Goal: Task Accomplishment & Management: Use online tool/utility

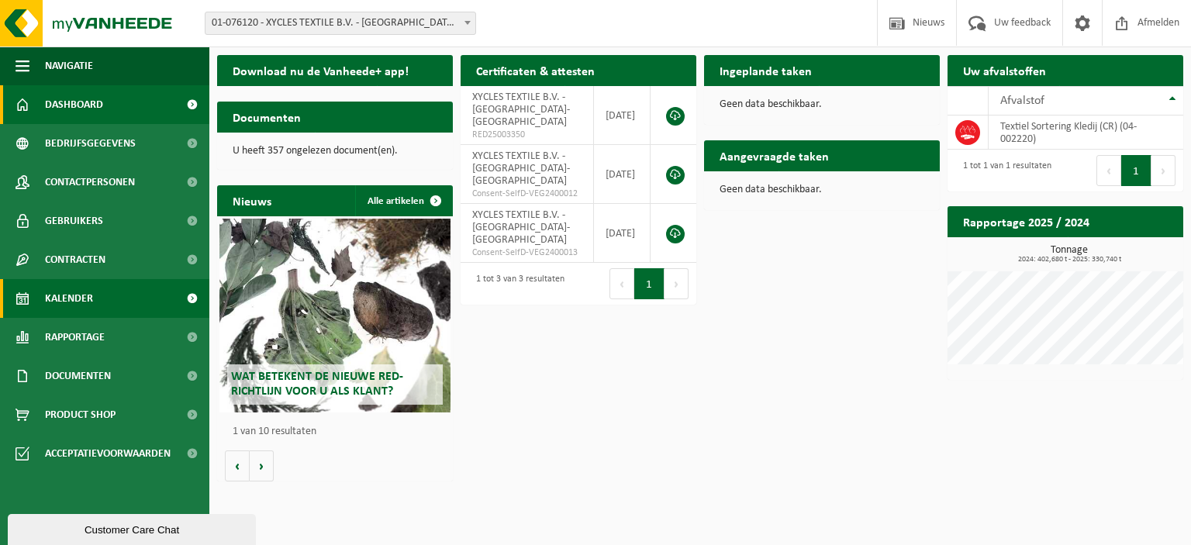
click at [88, 299] on span "Kalender" at bounding box center [69, 298] width 48 height 39
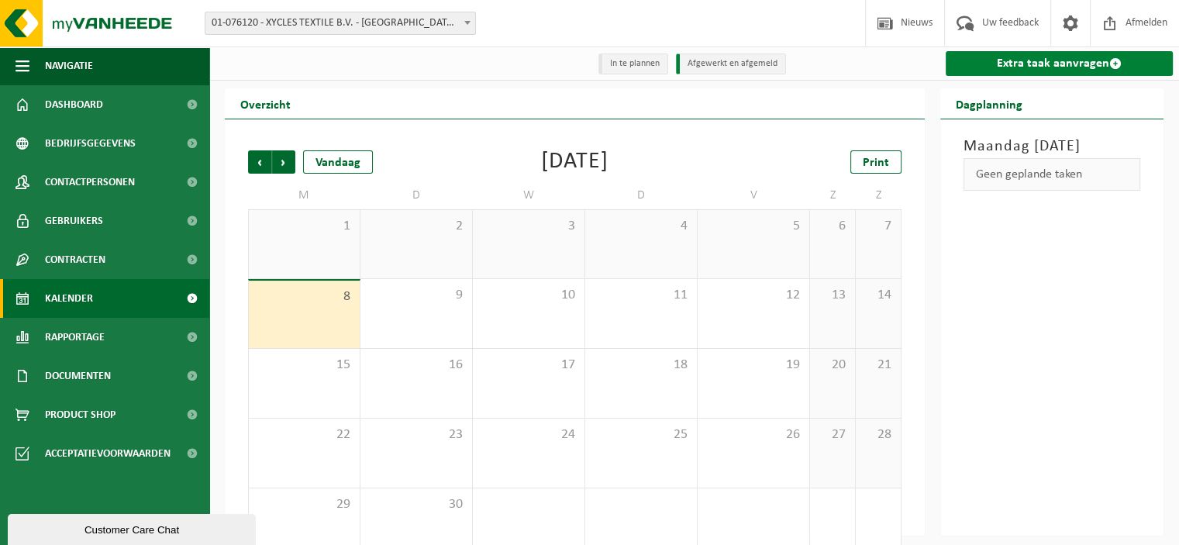
click at [1011, 59] on link "Extra taak aanvragen" at bounding box center [1059, 63] width 227 height 25
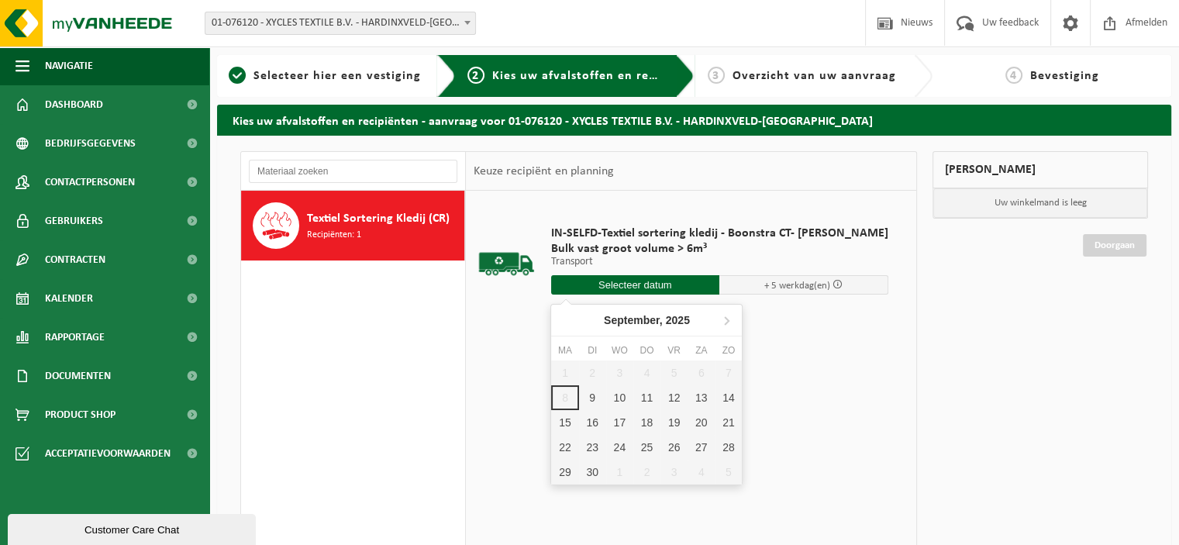
click at [589, 282] on input "text" at bounding box center [635, 284] width 169 height 19
click at [649, 391] on div "11" at bounding box center [646, 397] width 27 height 25
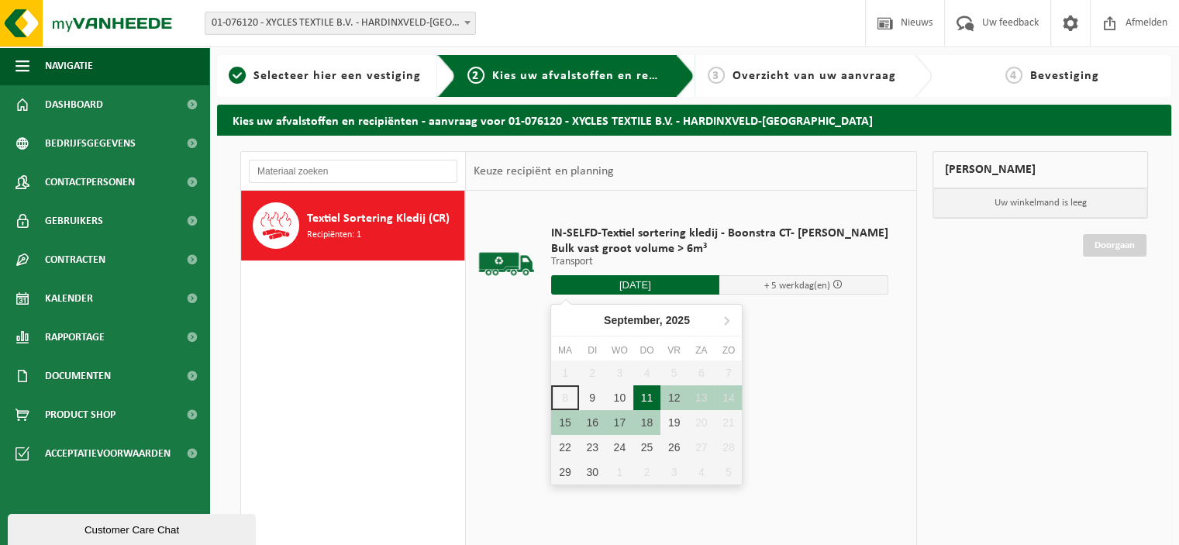
type input "Van [DATE]"
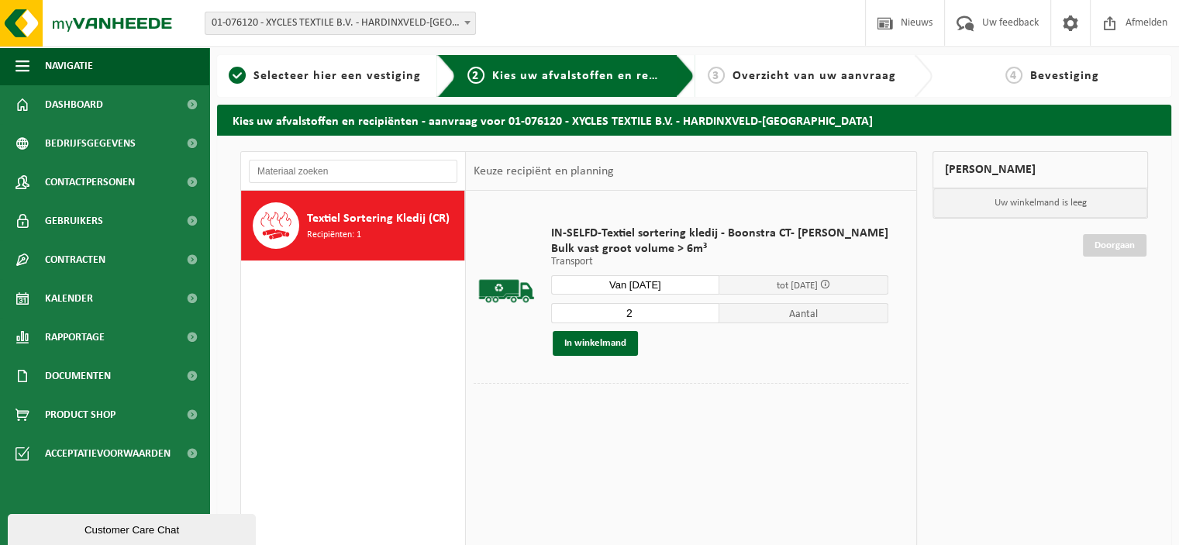
type input "2"
click at [695, 311] on input "2" at bounding box center [635, 313] width 169 height 20
click at [591, 343] on button "In winkelmand" at bounding box center [595, 343] width 85 height 25
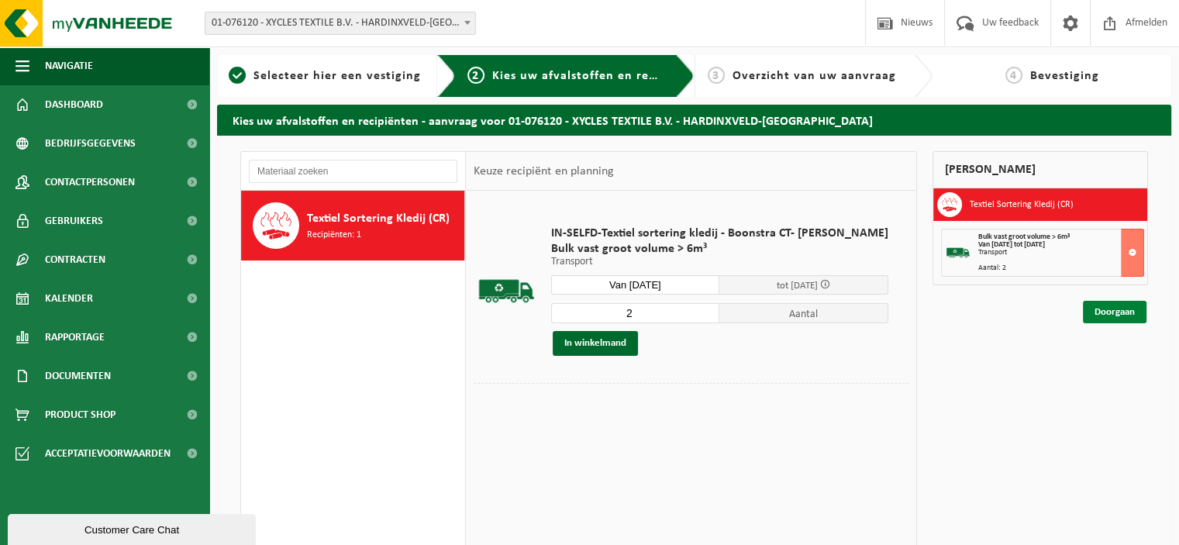
click at [1089, 314] on link "Doorgaan" at bounding box center [1115, 312] width 64 height 22
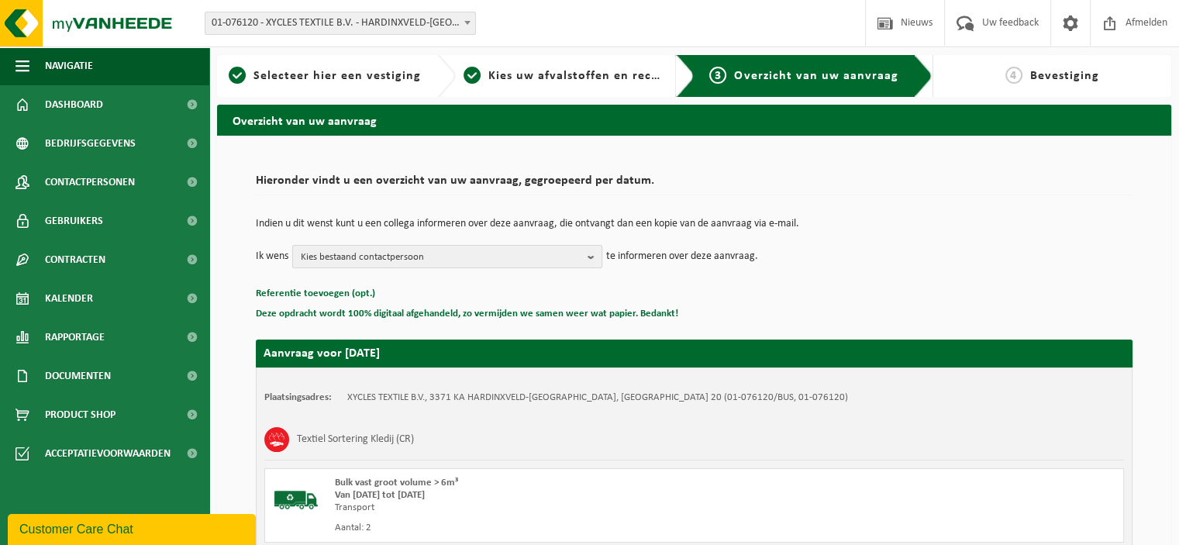
click at [309, 263] on span "Kies bestaand contactpersoon" at bounding box center [441, 257] width 281 height 23
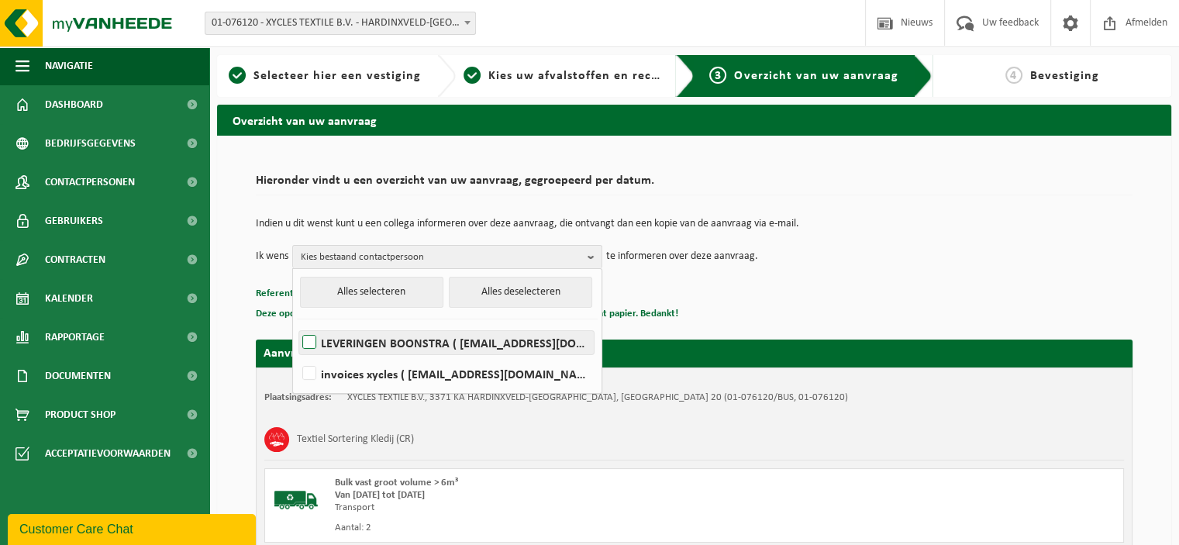
click at [373, 350] on label "LEVERINGEN BOONSTRA ( containers@boonstra.eu )" at bounding box center [446, 342] width 295 height 23
click at [297, 323] on input "LEVERINGEN BOONSTRA ( containers@boonstra.eu )" at bounding box center [296, 323] width 1 height 1
checkbox input "true"
click at [747, 304] on p "Deze opdracht wordt 100% digitaal afgehandeld, zo vermijden we samen weer wat p…" at bounding box center [694, 314] width 877 height 20
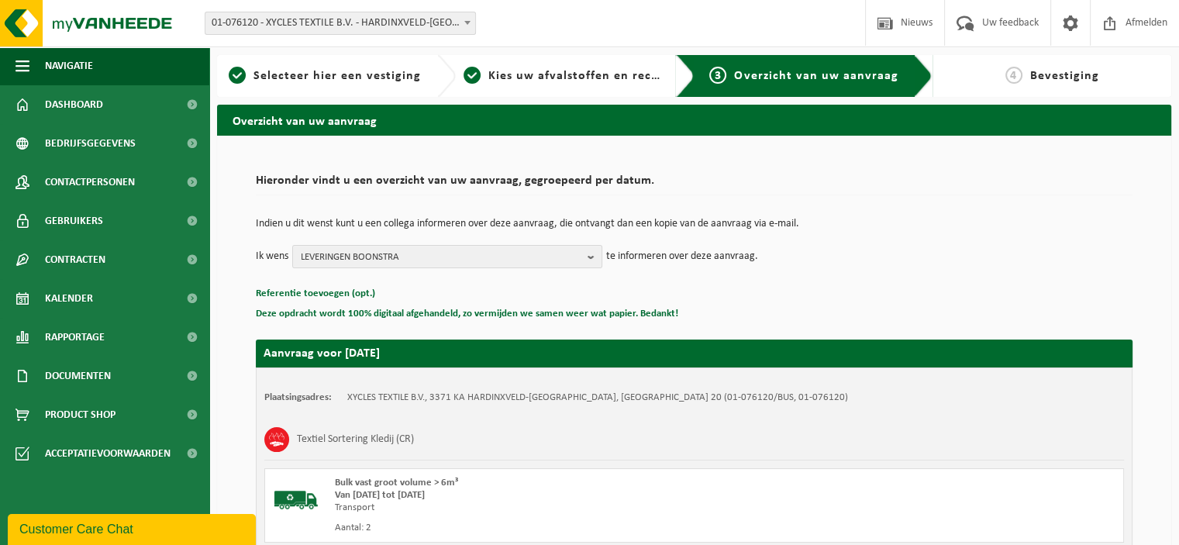
scroll to position [198, 0]
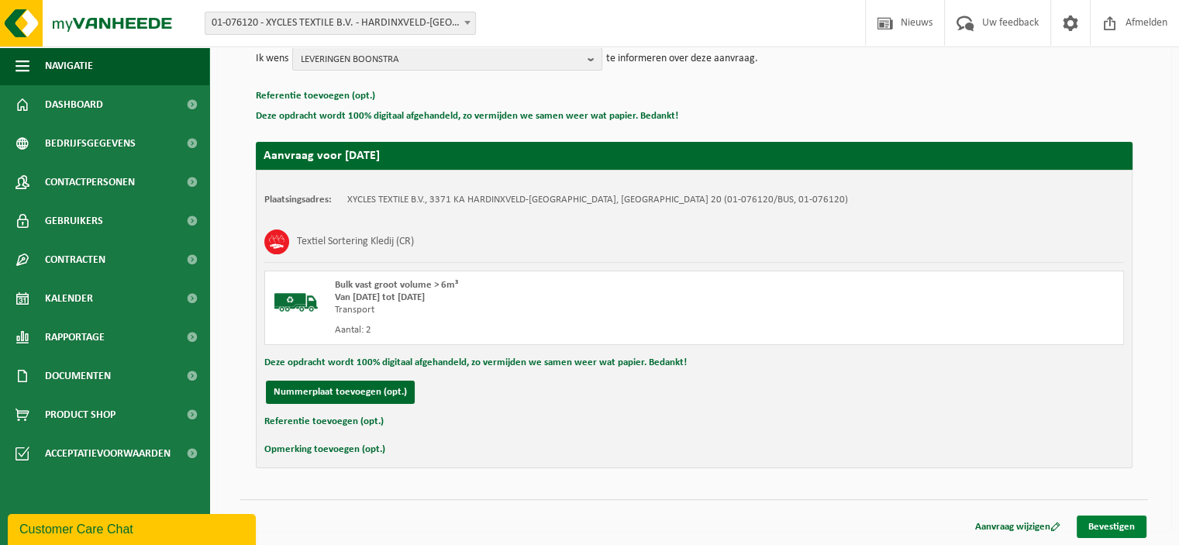
click at [1103, 524] on link "Bevestigen" at bounding box center [1112, 527] width 70 height 22
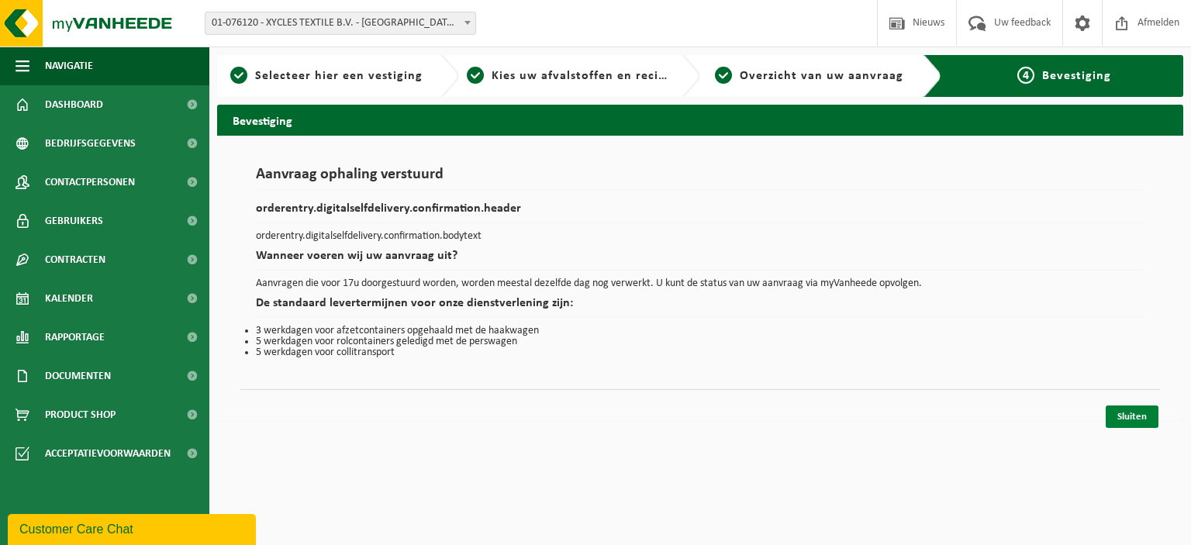
click at [1115, 416] on link "Sluiten" at bounding box center [1132, 417] width 53 height 22
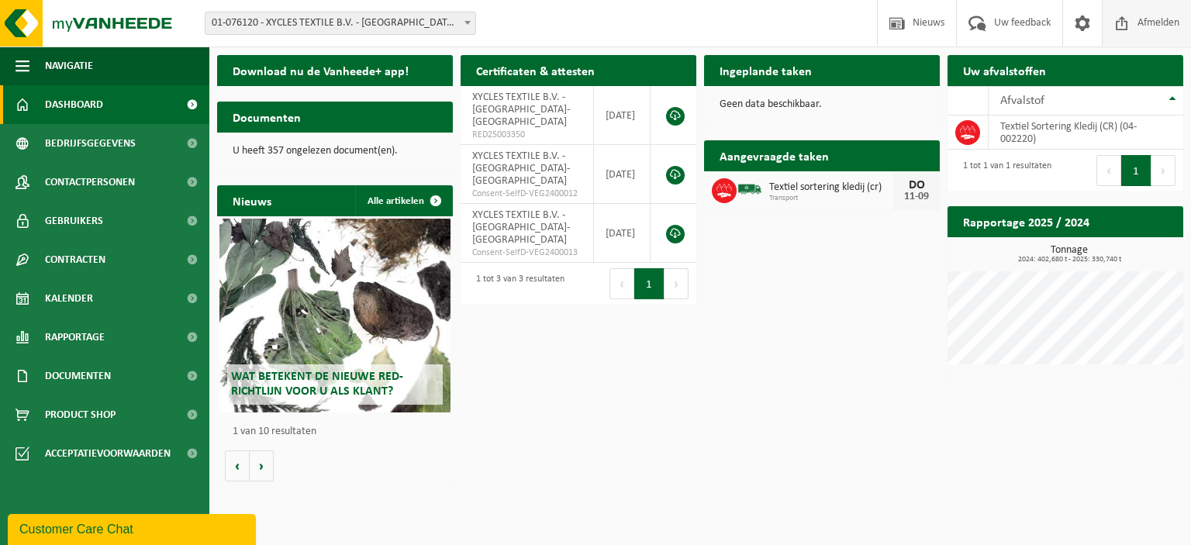
click at [1127, 6] on span at bounding box center [1121, 23] width 23 height 46
click at [424, 132] on span at bounding box center [435, 147] width 31 height 31
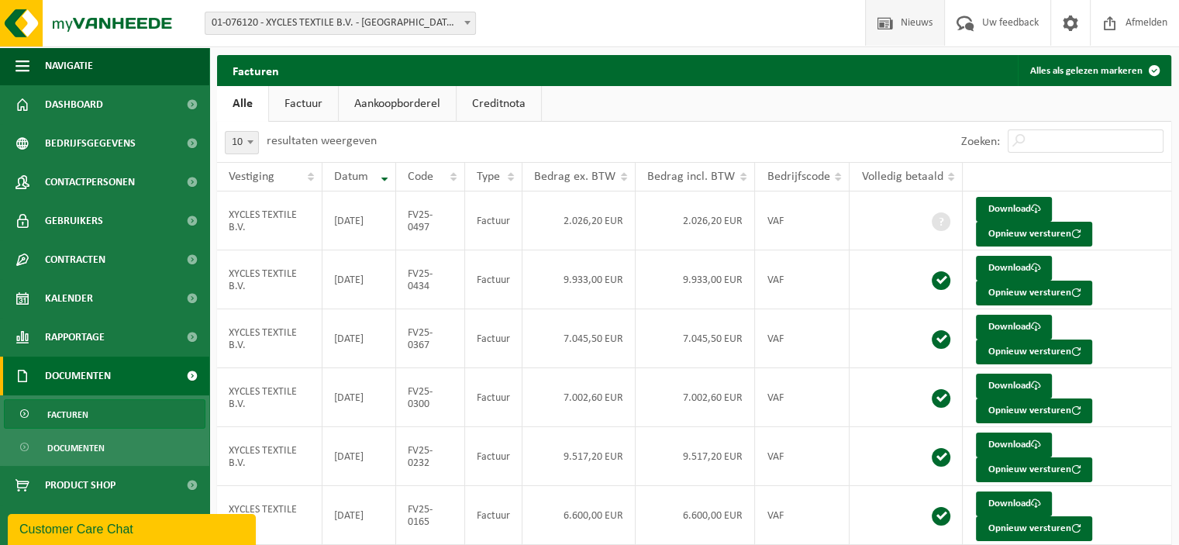
click at [890, 25] on span at bounding box center [885, 23] width 23 height 46
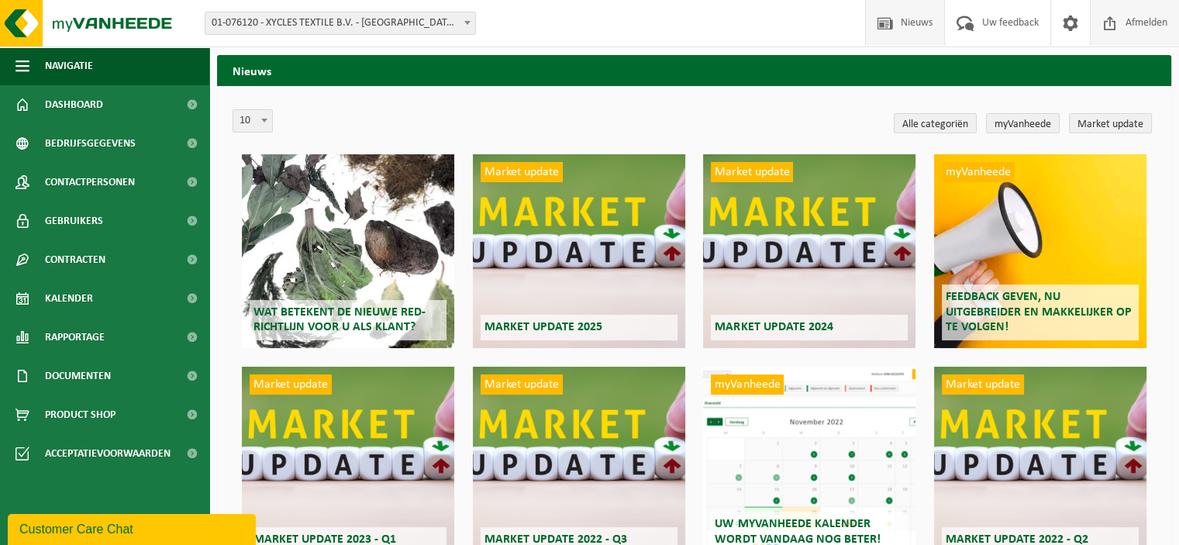
click at [1122, 25] on span "Afmelden" at bounding box center [1147, 23] width 50 height 46
